Goal: Navigation & Orientation: Find specific page/section

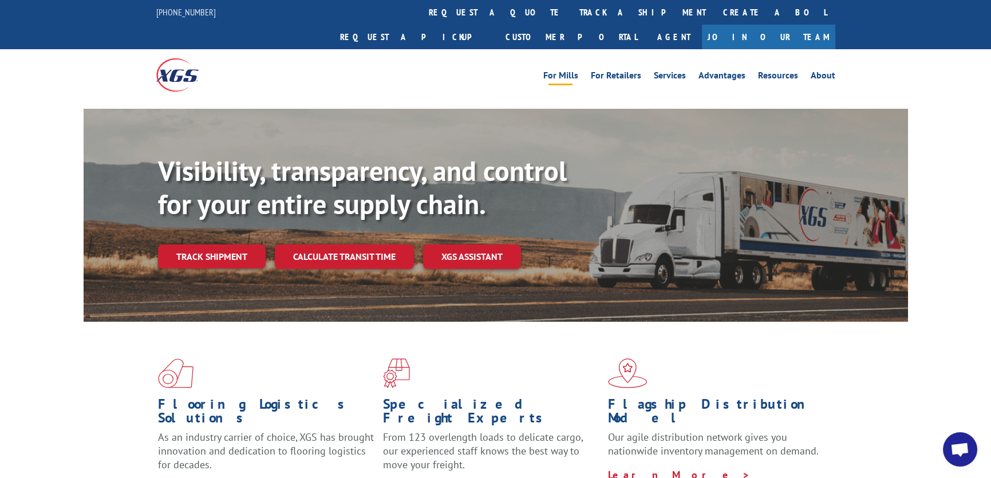
click at [573, 71] on link "For Mills" at bounding box center [560, 77] width 35 height 13
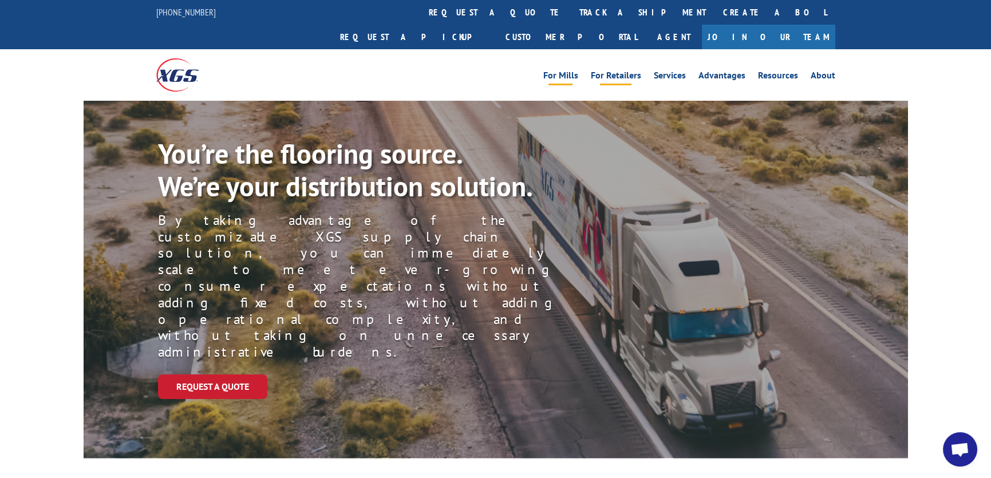
click at [624, 71] on link "For Retailers" at bounding box center [616, 77] width 50 height 13
